Goal: Information Seeking & Learning: Learn about a topic

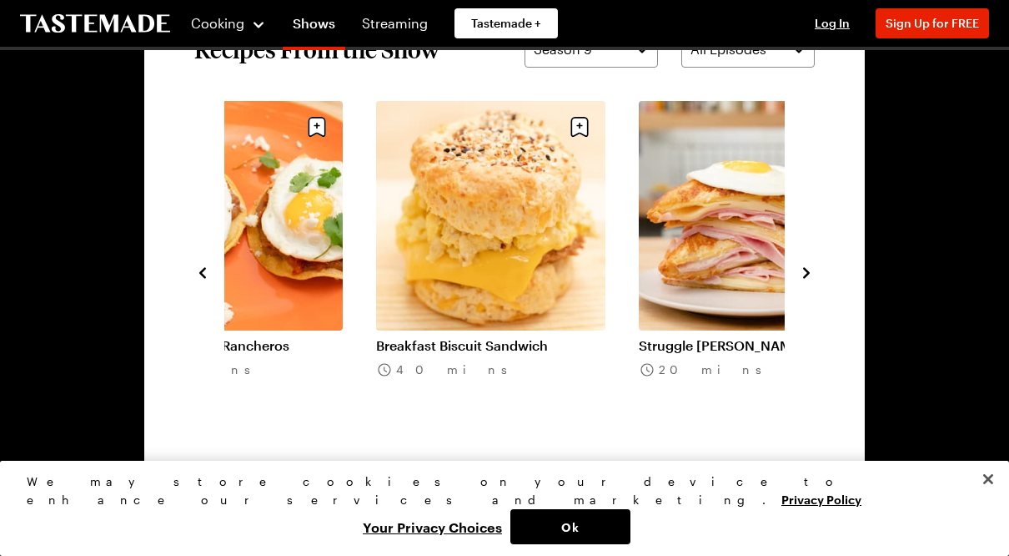
scroll to position [1218, 0]
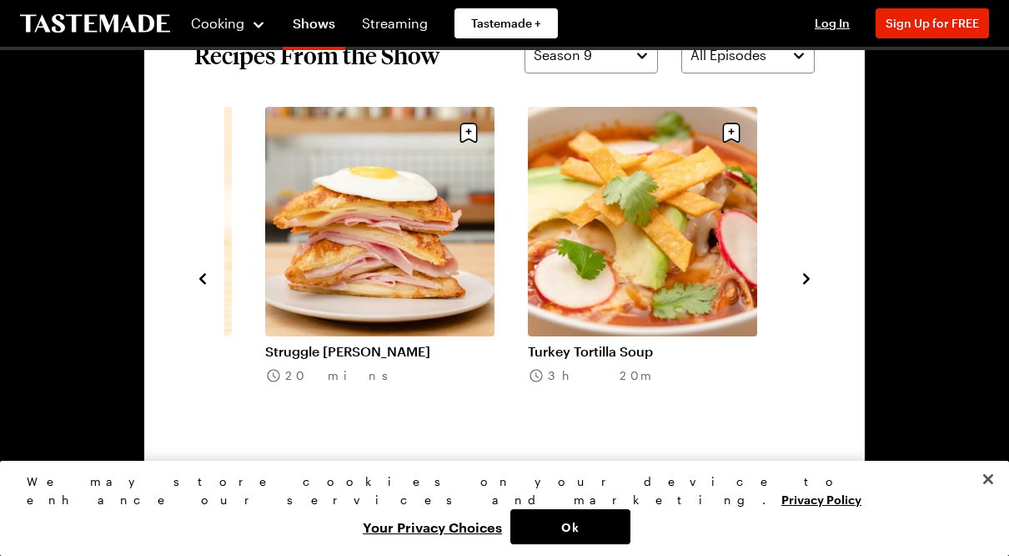
click at [391, 343] on link "Struggle [PERSON_NAME]" at bounding box center [379, 351] width 229 height 17
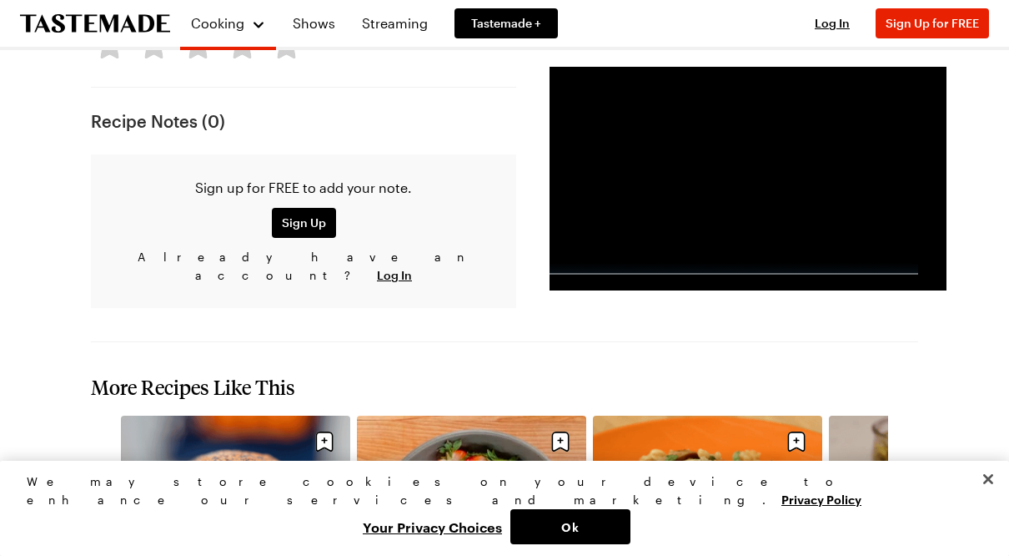
scroll to position [1642, 0]
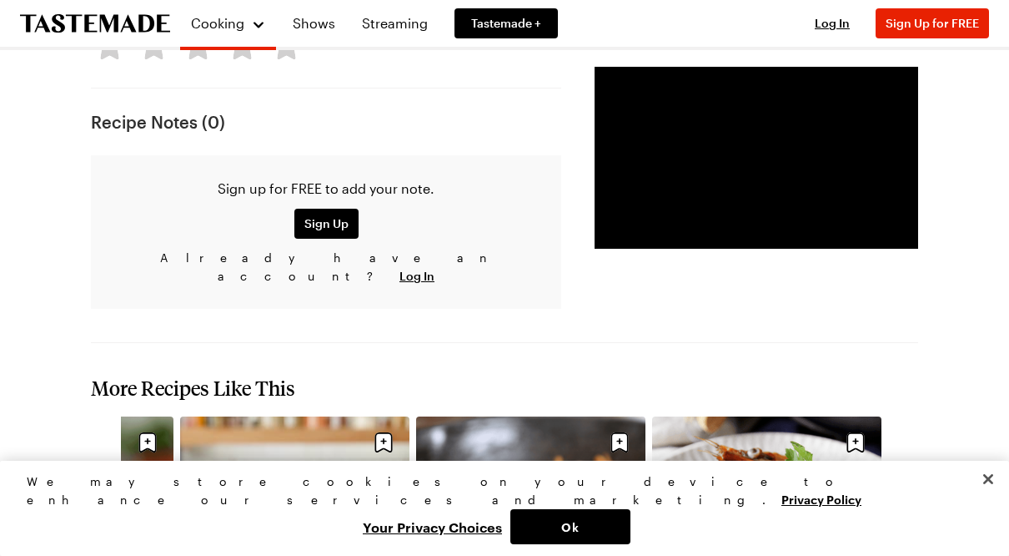
scroll to position [1946, 0]
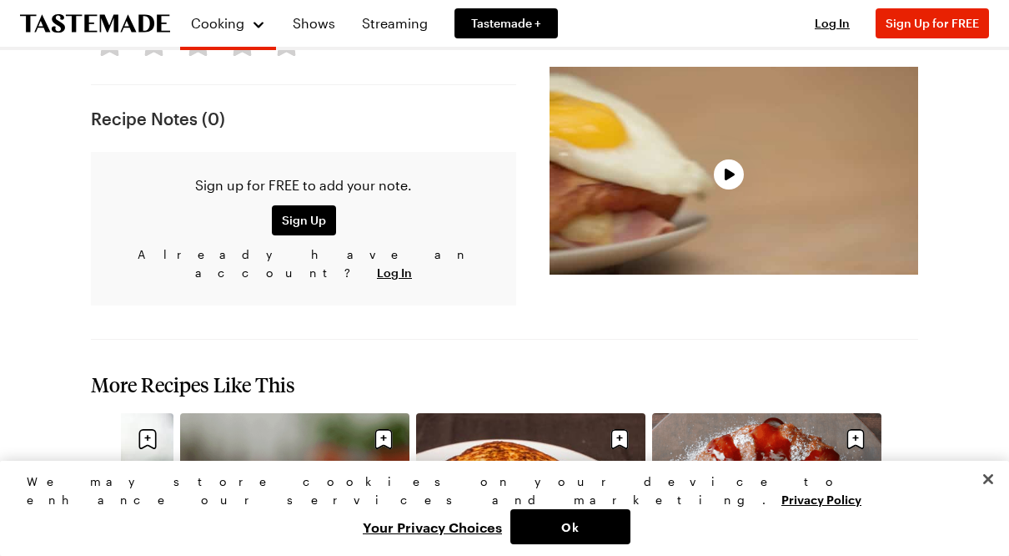
scroll to position [1218, 0]
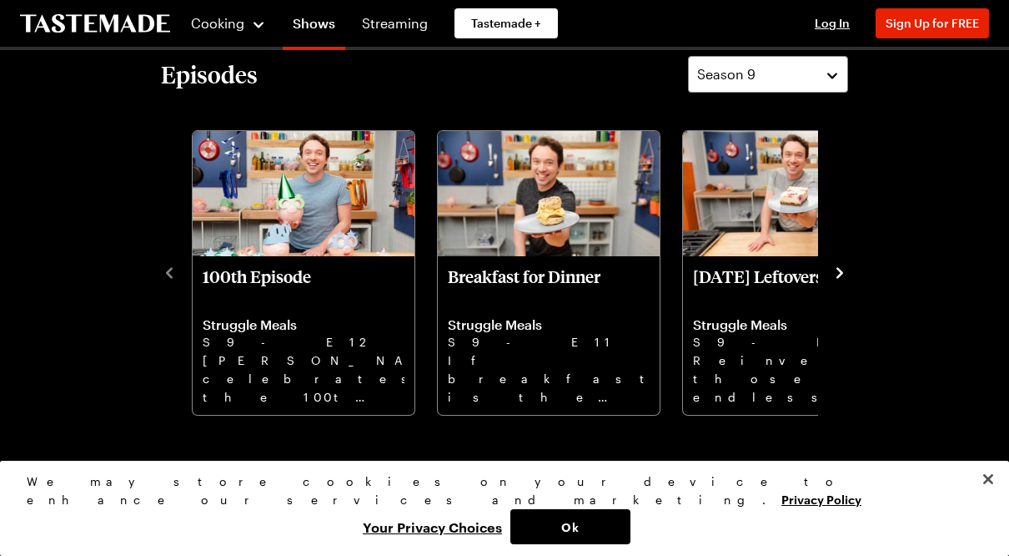
scroll to position [461, 0]
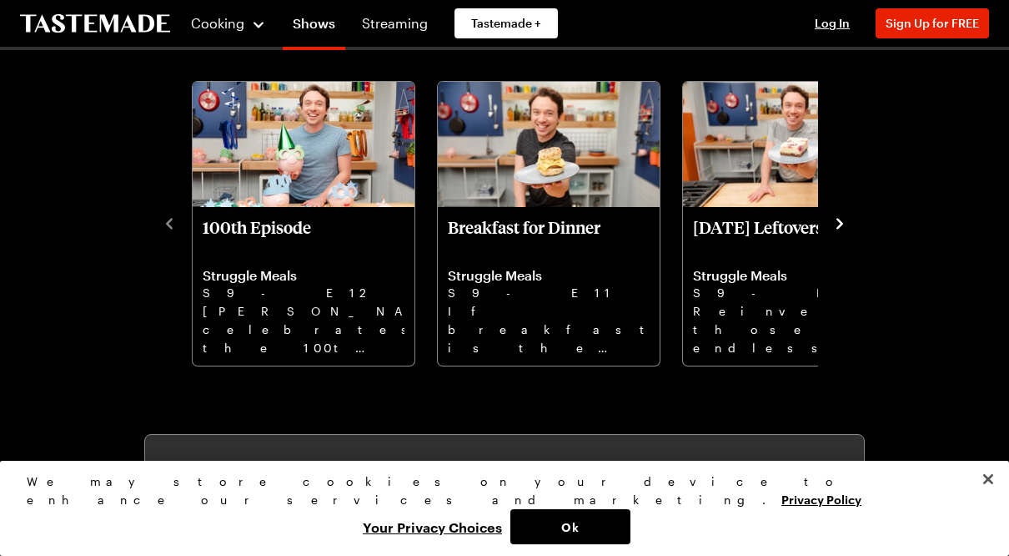
click at [631, 544] on button "Ok" at bounding box center [571, 526] width 120 height 35
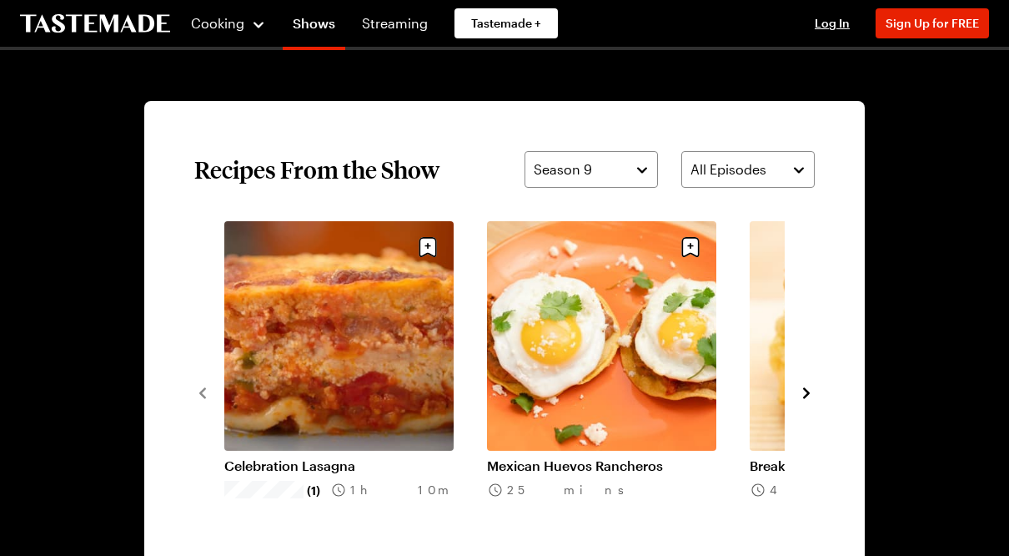
scroll to position [1155, 0]
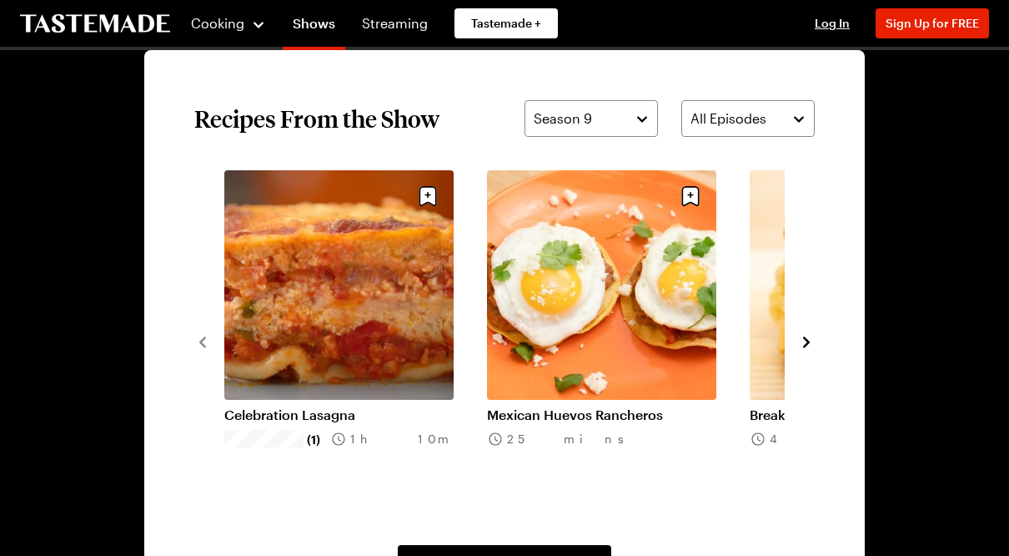
click at [301, 406] on link "Celebration Lasagna" at bounding box center [338, 414] width 229 height 17
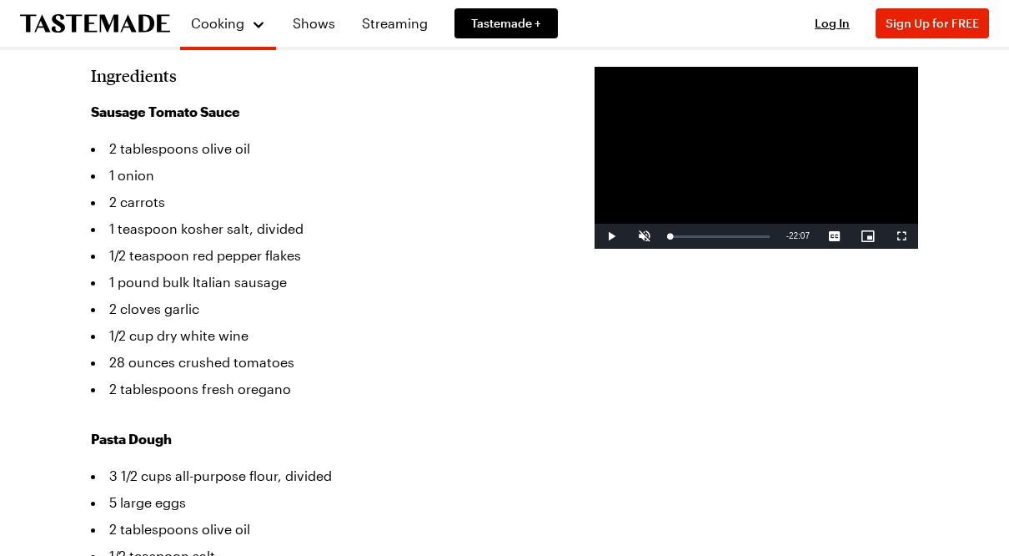
scroll to position [540, 0]
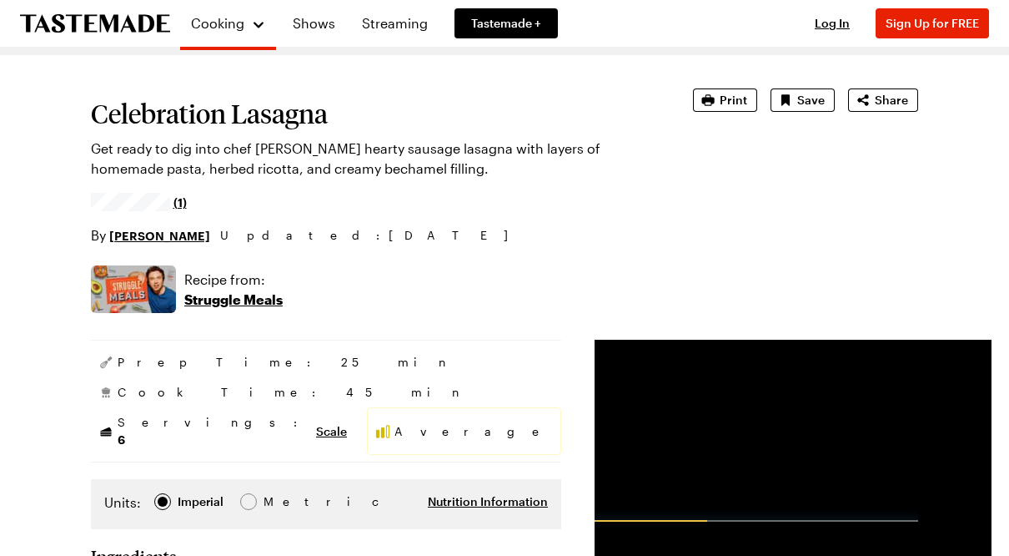
scroll to position [43, 0]
